Goal: Information Seeking & Learning: Learn about a topic

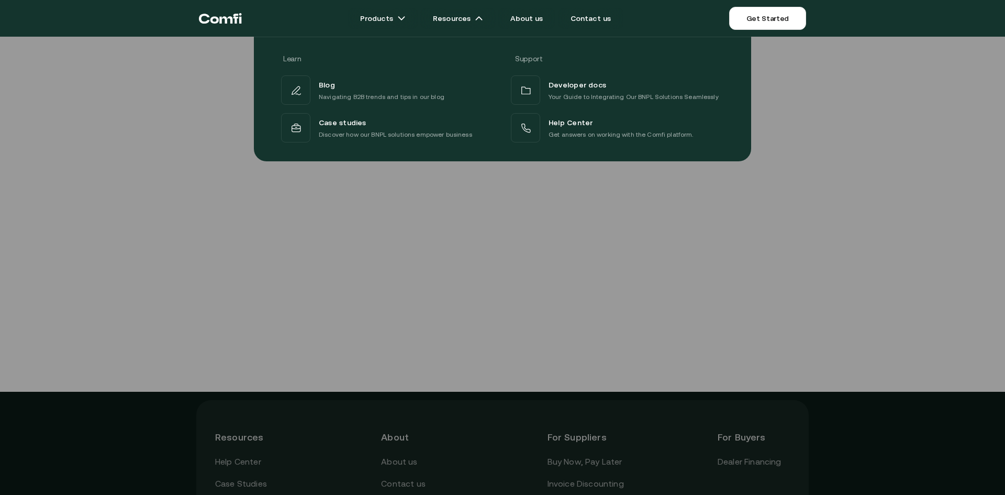
click at [186, 340] on div at bounding box center [502, 284] width 1005 height 495
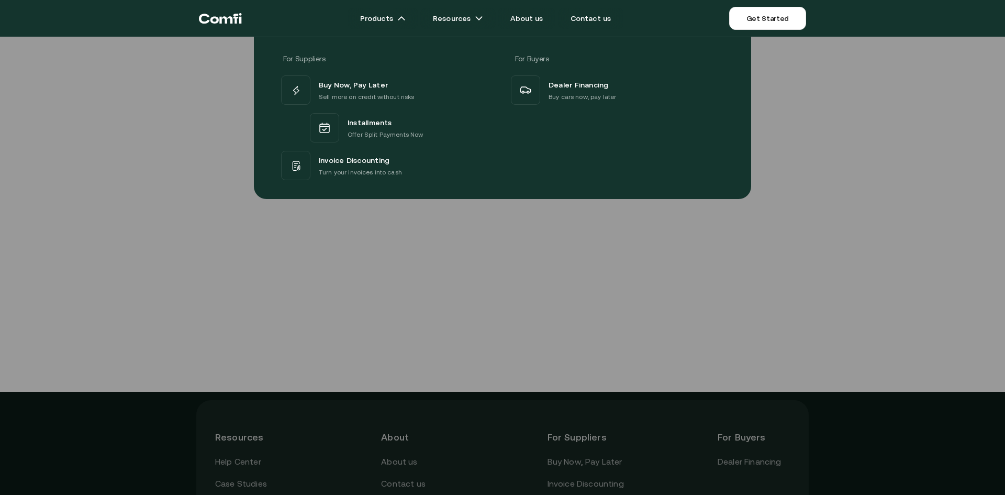
click at [55, 263] on div at bounding box center [502, 284] width 1005 height 495
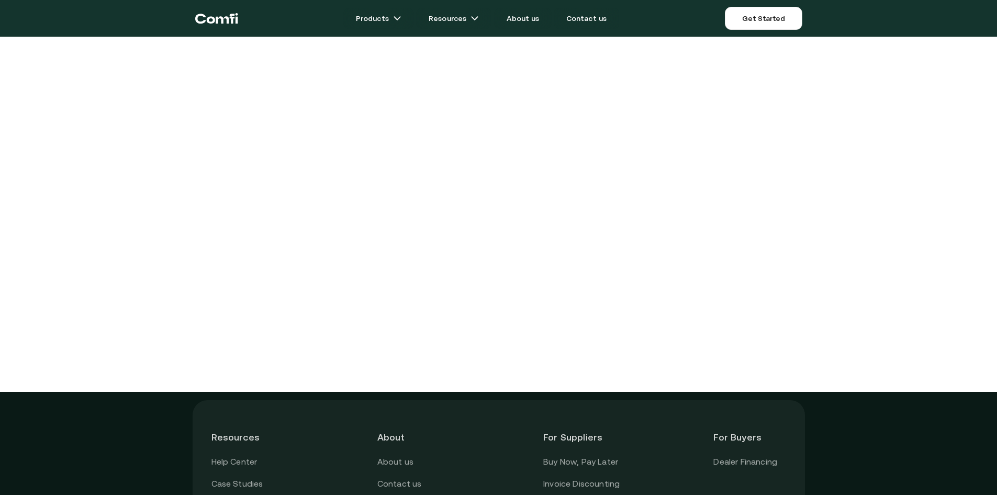
scroll to position [157, 0]
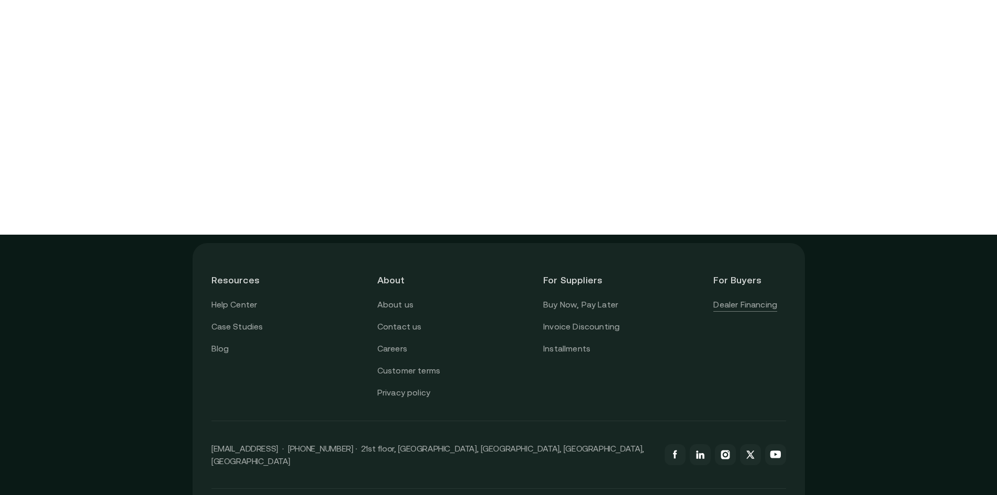
click at [742, 304] on link "Dealer Financing" at bounding box center [746, 305] width 64 height 14
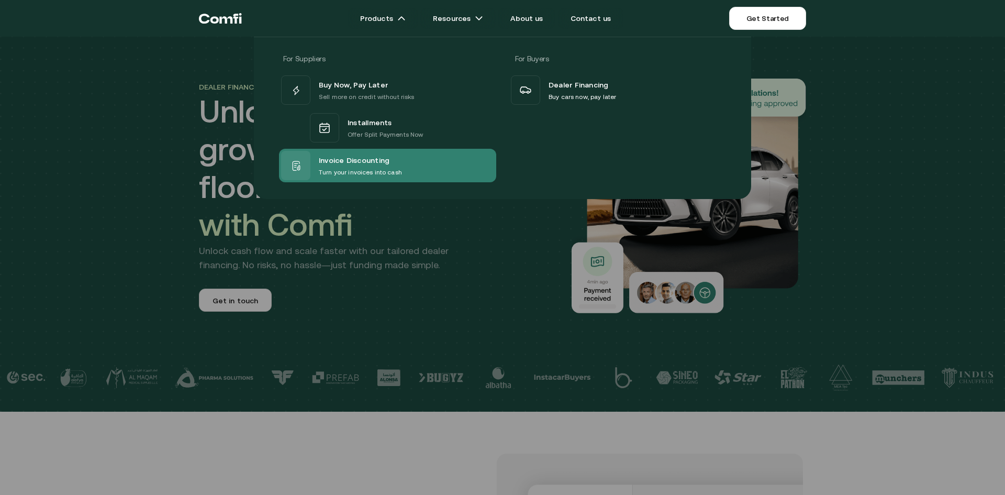
click at [371, 163] on span "Invoice Discounting" at bounding box center [354, 160] width 71 height 14
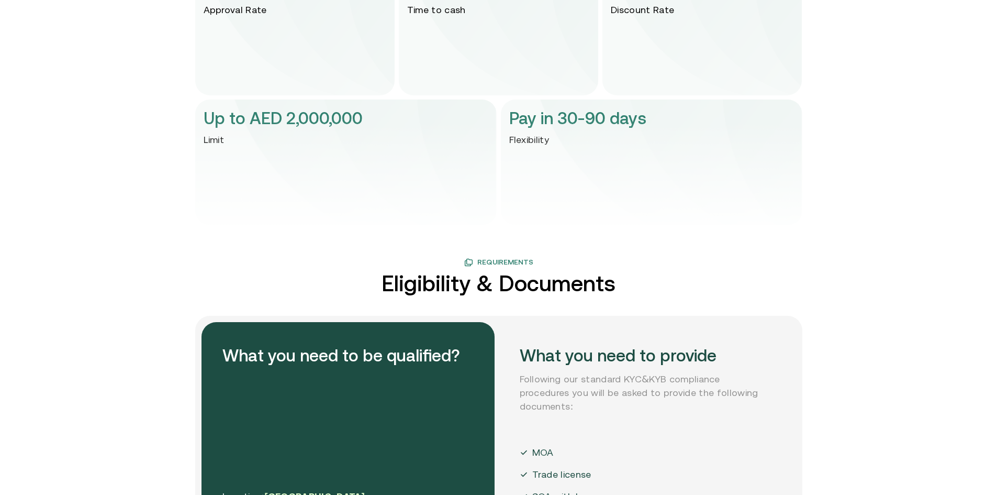
scroll to position [2513, 0]
